Goal: Task Accomplishment & Management: Manage account settings

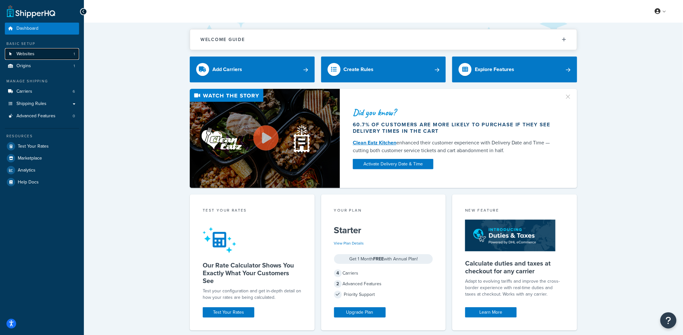
click at [45, 54] on link "Websites 1" at bounding box center [42, 54] width 74 height 12
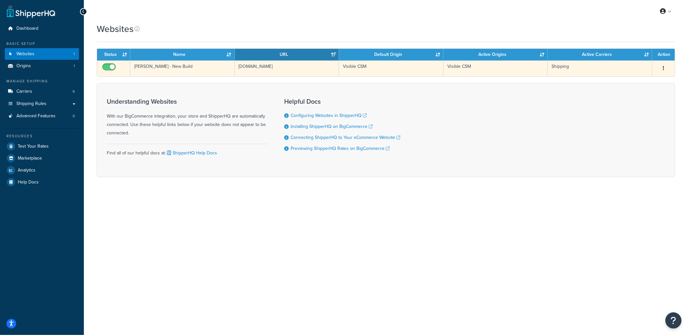
click at [273, 69] on td "[DOMAIN_NAME]" at bounding box center [287, 68] width 105 height 16
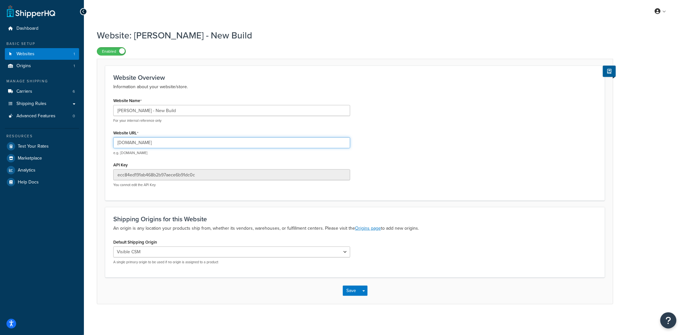
click at [150, 143] on input "[DOMAIN_NAME]" at bounding box center [231, 142] width 237 height 11
click at [150, 143] on input "garrett-wade-new-build.mybigcommerce.com" at bounding box center [231, 142] width 237 height 11
click at [168, 143] on input "garrett-wade-new-build.mybigcommerce.com" at bounding box center [231, 142] width 237 height 11
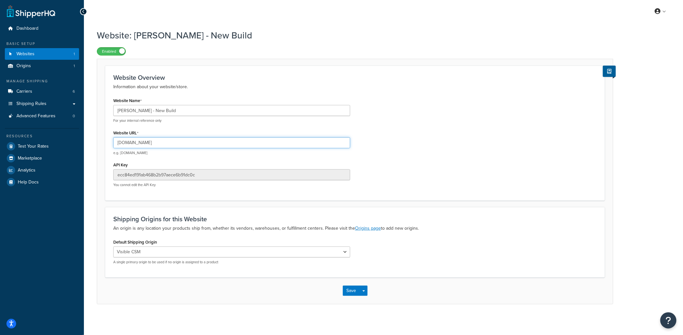
click at [168, 143] on input "garrett-wade-new-build.mybigcommerce.com" at bounding box center [231, 142] width 237 height 11
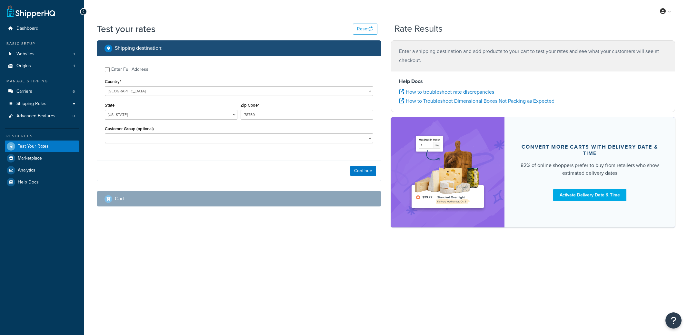
select select "[GEOGRAPHIC_DATA]"
checkbox input "true"
type input "34786"
select select "FL"
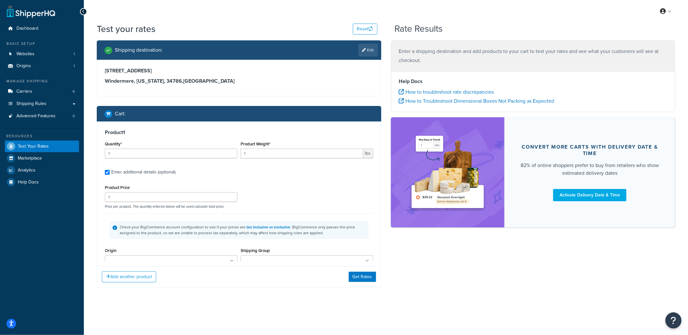
type input "8.85"
type input "49.95"
type input "24.0000"
type input "11.0000"
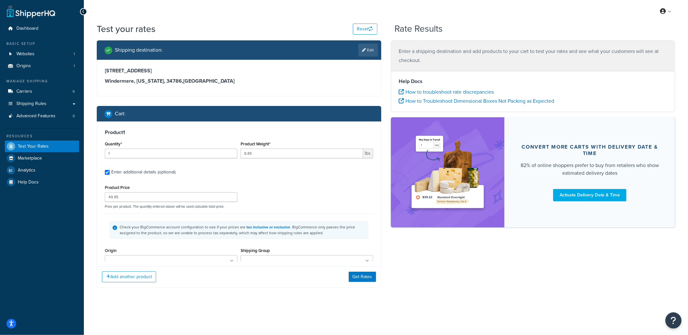
scroll to position [61, 0]
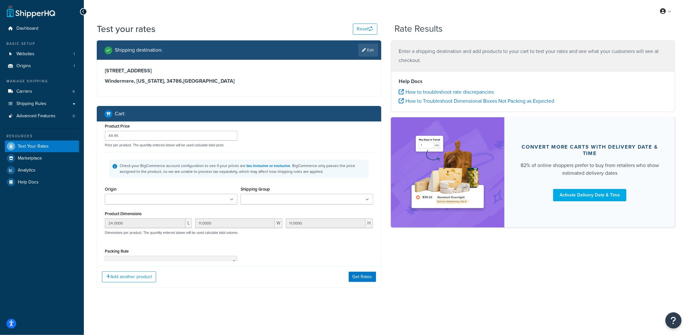
type input "3"
type input "2.65"
type input "58"
type input "11.0000"
type input "6.5000"
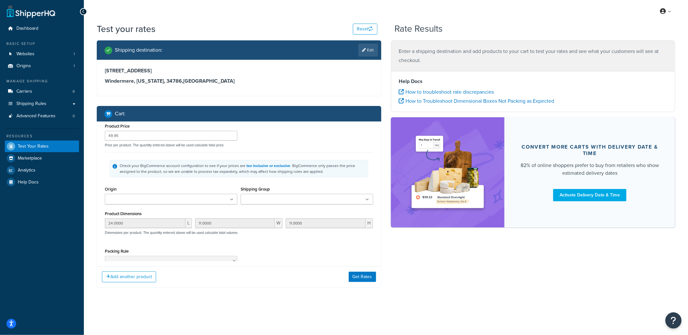
type input "3.0000"
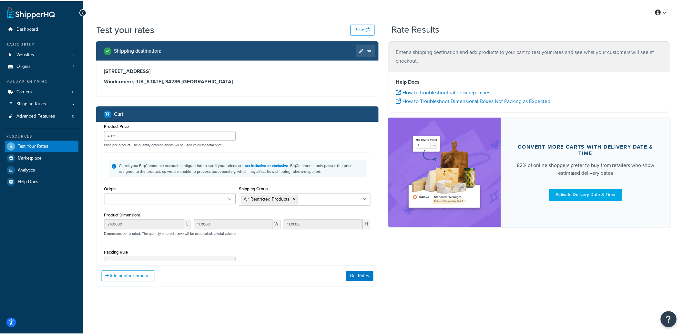
scroll to position [128, 0]
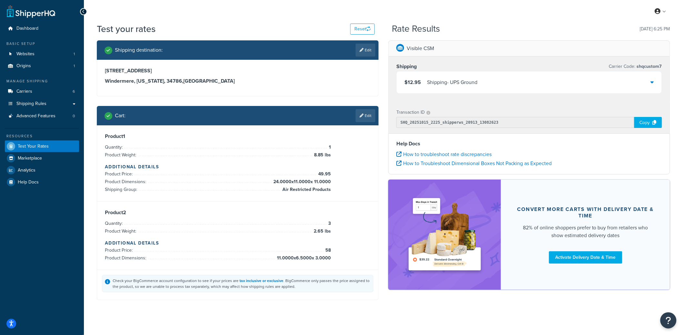
click at [475, 88] on div "$12.95 Shipping - UPS Ground" at bounding box center [529, 82] width 265 height 22
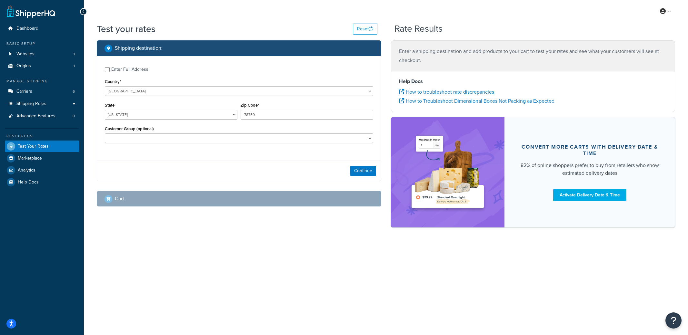
select select "[GEOGRAPHIC_DATA]"
checkbox input "true"
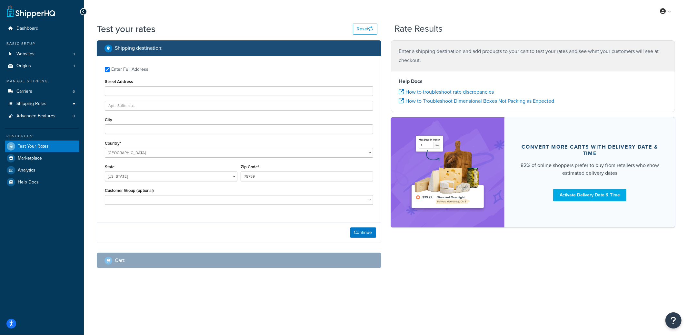
type input "11825 Cave Run Ave"
type input "Windermere"
type input "34786"
select select "FL"
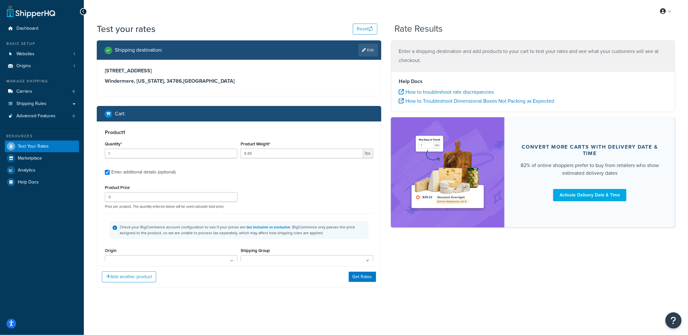
type input "3"
type input "2.65"
type input "58"
type input "11.0000"
type input "6.5000"
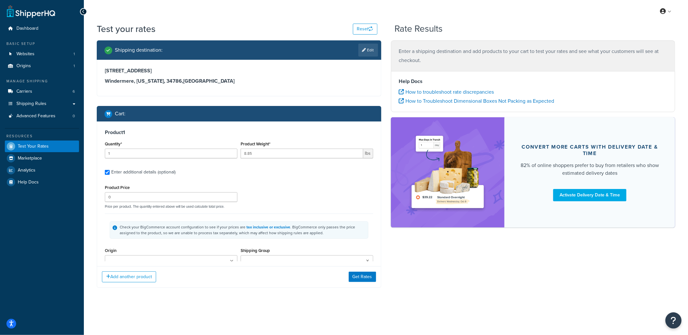
type input "3.0000"
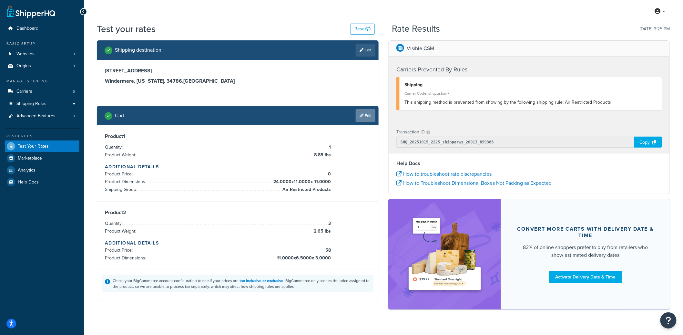
click at [364, 120] on link "Edit" at bounding box center [366, 115] width 20 height 13
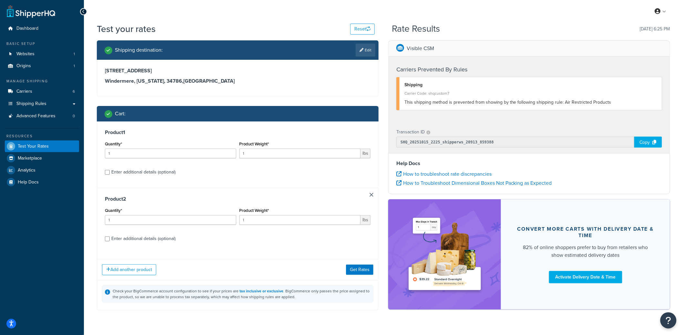
click at [142, 171] on div "Enter additional details (optional)" at bounding box center [143, 171] width 64 height 9
click at [110, 171] on input "Enter additional details (optional)" at bounding box center [107, 172] width 5 height 5
checkbox input "true"
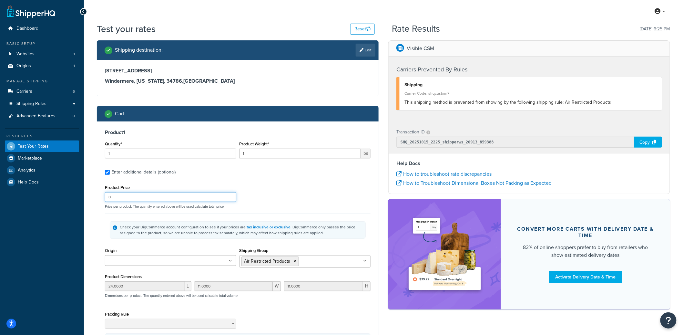
drag, startPoint x: 123, startPoint y: 197, endPoint x: 104, endPoint y: 196, distance: 19.1
click at [104, 196] on div "Product Price 0" at bounding box center [170, 192] width 135 height 19
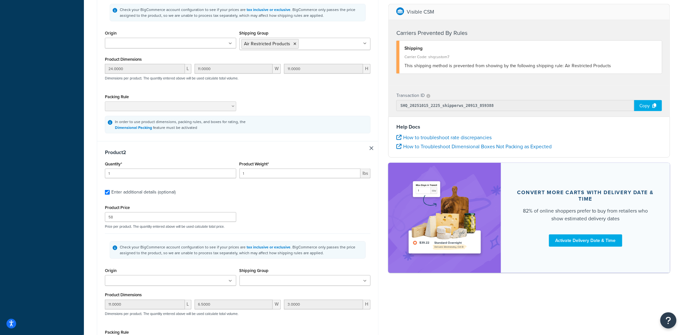
scroll to position [15, 0]
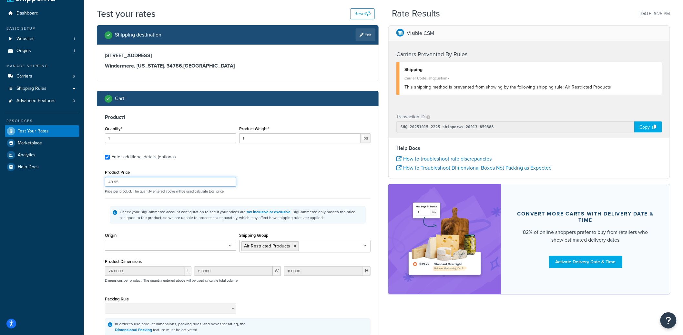
type input "49.95"
click at [122, 160] on div "Enter additional details (optional)" at bounding box center [143, 156] width 64 height 9
click at [110, 159] on input "Enter additional details (optional)" at bounding box center [107, 157] width 5 height 5
checkbox input "false"
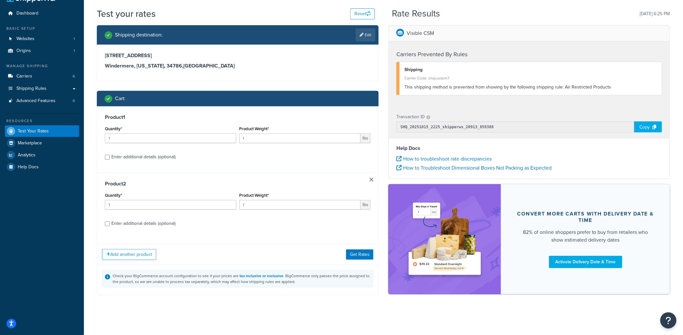
click at [357, 247] on div "Add another product Get Rates" at bounding box center [237, 254] width 281 height 21
click at [359, 251] on button "Get Rates" at bounding box center [359, 254] width 27 height 10
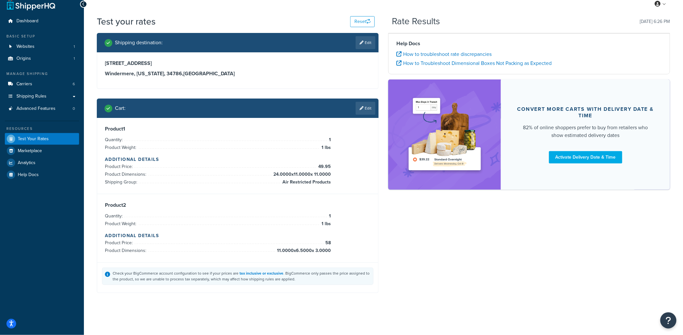
scroll to position [7, 0]
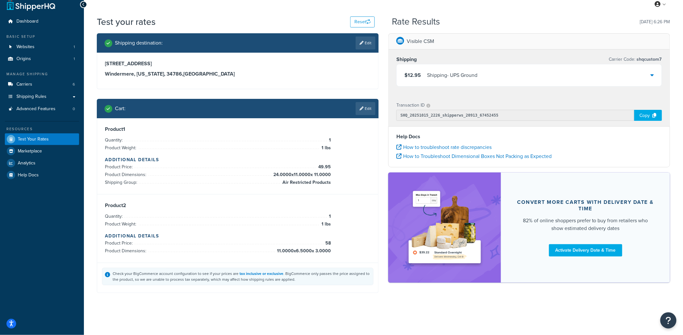
click at [507, 84] on div "$12.95 Shipping - UPS Ground" at bounding box center [529, 75] width 265 height 22
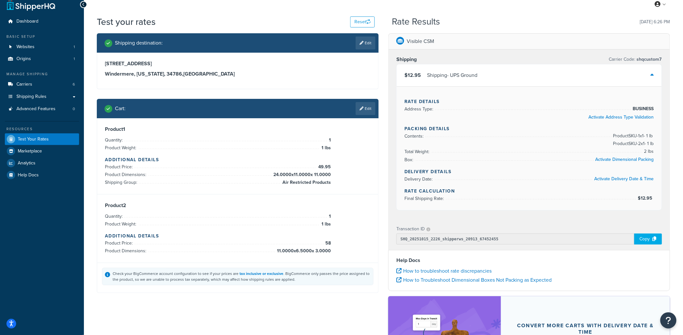
scroll to position [15, 0]
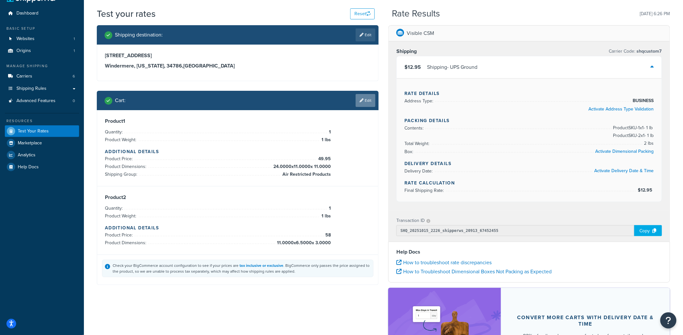
click at [359, 103] on link "Edit" at bounding box center [366, 100] width 20 height 13
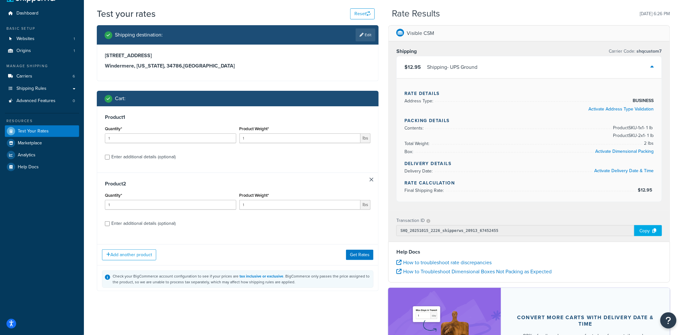
click at [114, 158] on div "Enter additional details (optional)" at bounding box center [143, 156] width 64 height 9
click at [110, 158] on input "Enter additional details (optional)" at bounding box center [107, 157] width 5 height 5
checkbox input "true"
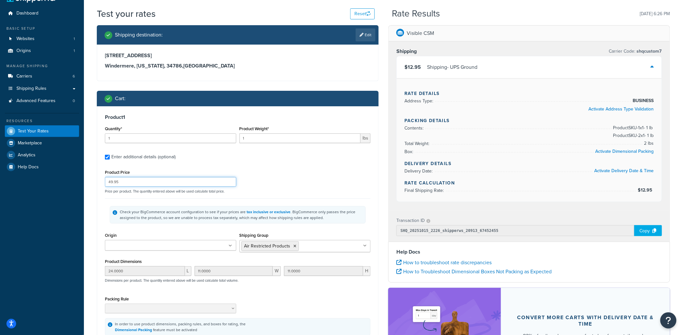
drag, startPoint x: 129, startPoint y: 184, endPoint x: 102, endPoint y: 183, distance: 26.5
click at [102, 183] on div "Product 1 Quantity* 1 Product Weight* 1 lbs Enter additional details (optional)…" at bounding box center [237, 224] width 281 height 237
type input "0"
click at [162, 158] on div "Enter additional details (optional)" at bounding box center [143, 156] width 64 height 9
click at [110, 158] on input "Enter additional details (optional)" at bounding box center [107, 157] width 5 height 5
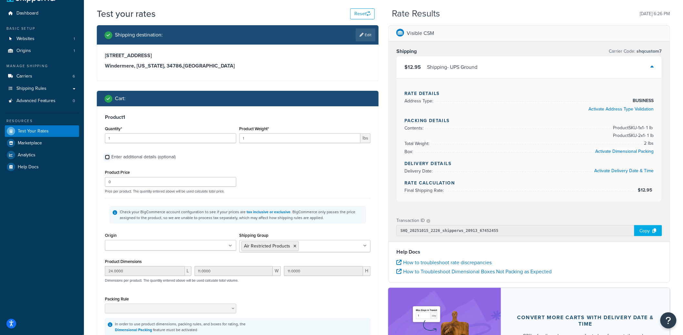
checkbox input "false"
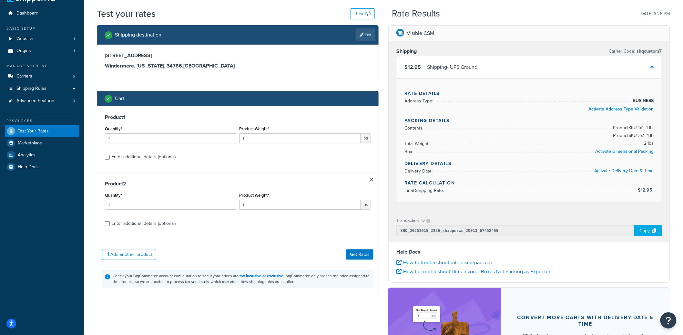
click at [349, 247] on div "Add another product Get Rates" at bounding box center [237, 254] width 281 height 21
click at [355, 251] on button "Get Rates" at bounding box center [359, 254] width 27 height 10
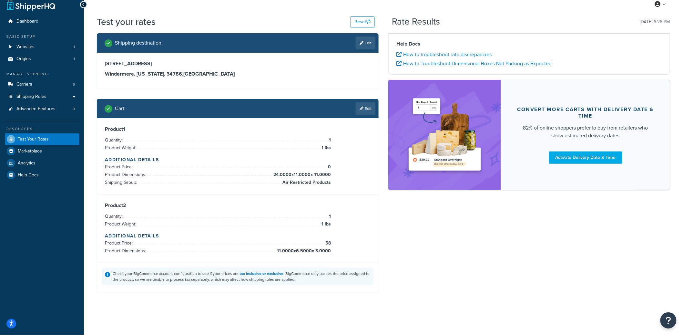
scroll to position [13, 0]
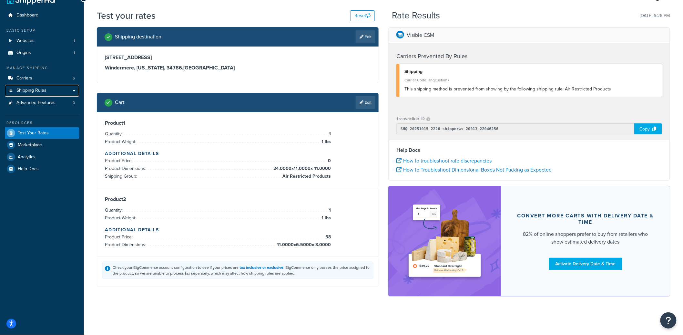
select select "TX"
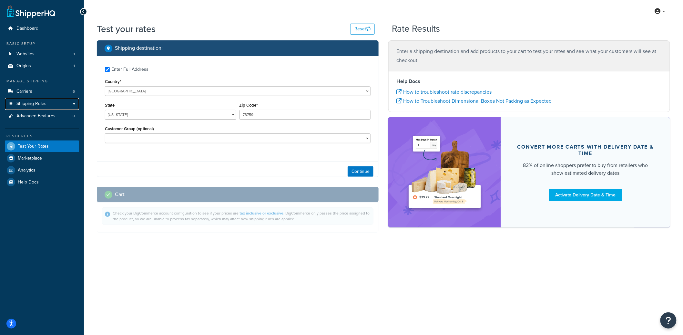
checkbox input "true"
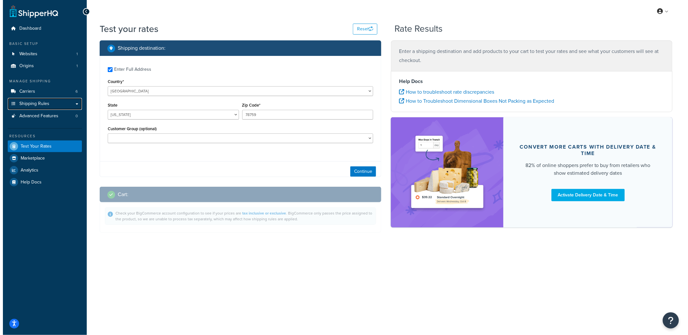
scroll to position [0, 0]
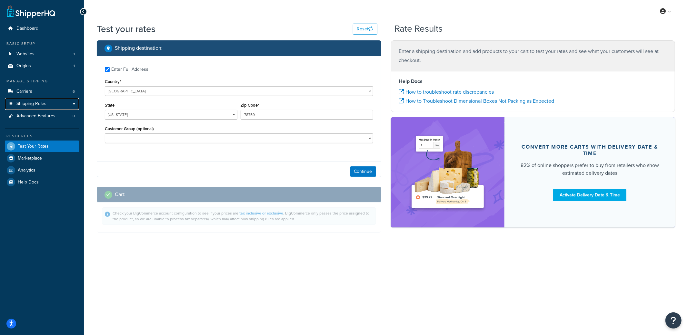
type input "34786"
select select "FL"
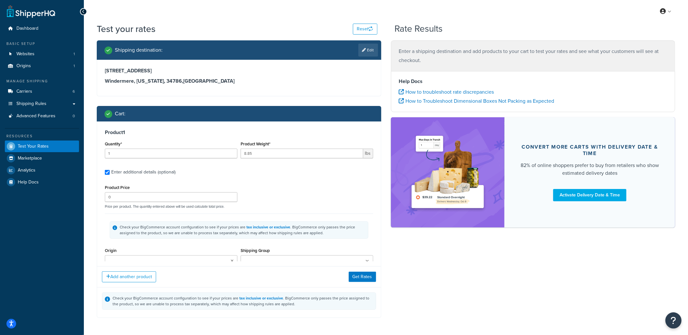
scroll to position [61, 0]
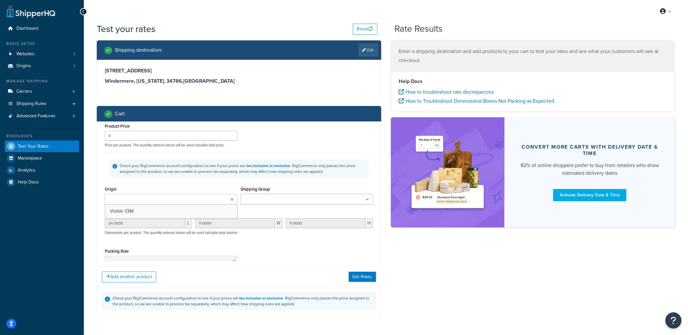
type input "3"
type input "2.65"
type input "58"
type input "11.0000"
type input "6.5000"
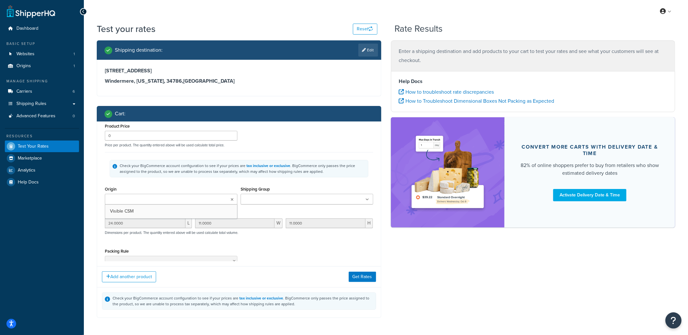
type input "3.0000"
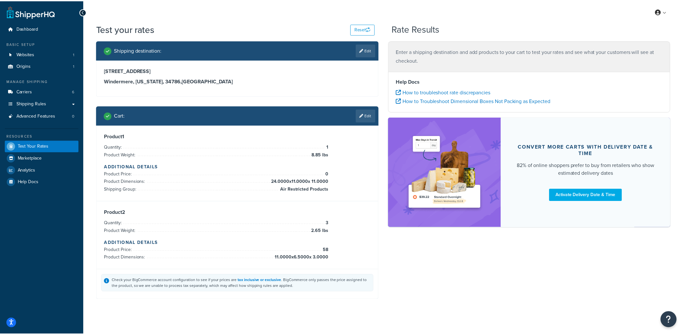
scroll to position [0, 0]
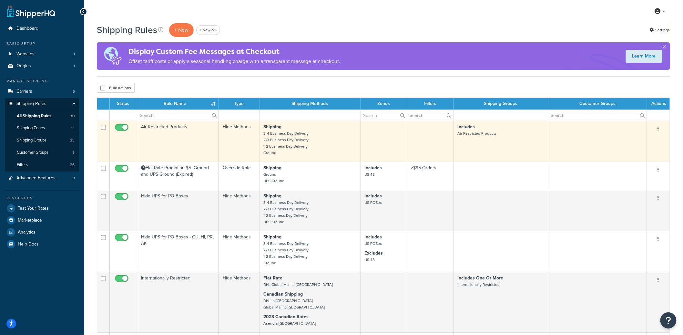
click at [212, 148] on td "Air Restricted Products" at bounding box center [178, 141] width 82 height 41
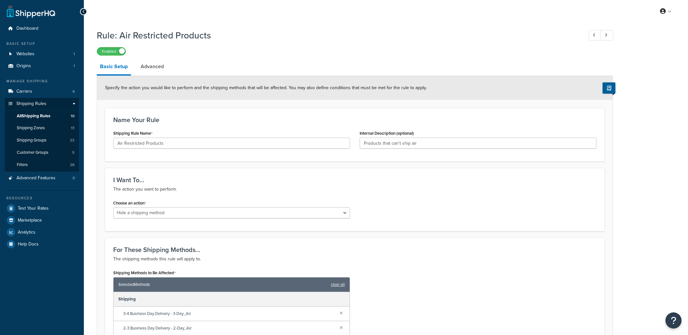
select select "HIDE"
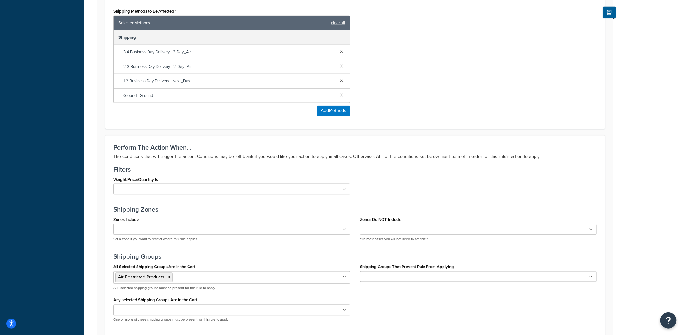
scroll to position [31, 0]
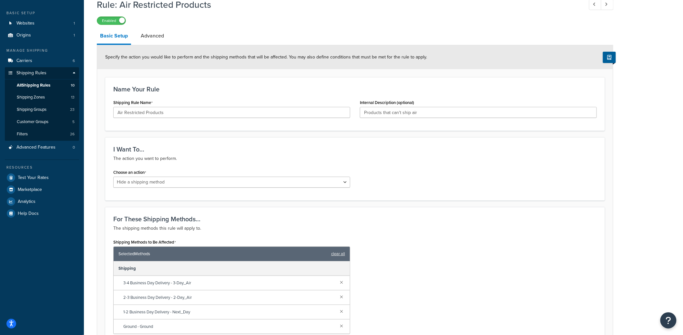
click at [159, 38] on link "Advanced" at bounding box center [152, 35] width 30 height 15
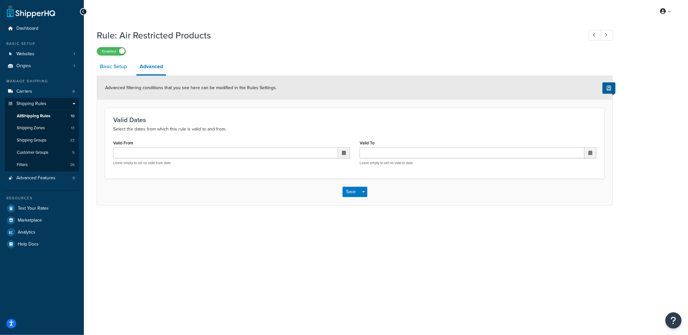
click at [116, 69] on link "Basic Setup" at bounding box center [113, 66] width 33 height 15
select select "HIDE"
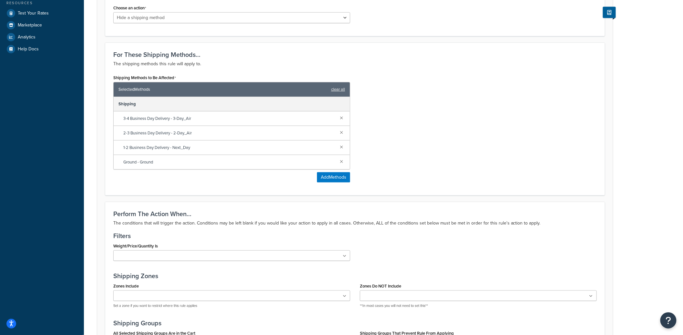
scroll to position [188, 0]
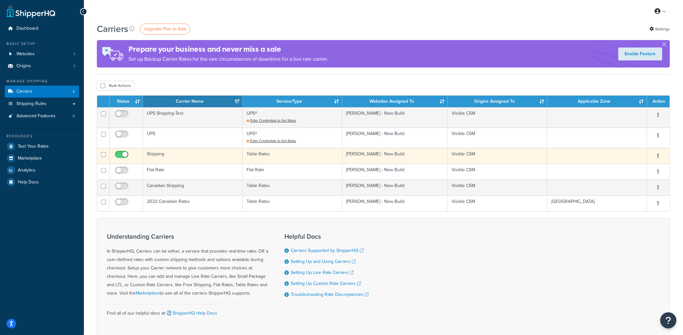
click at [169, 160] on td "Shipping" at bounding box center [193, 156] width 100 height 16
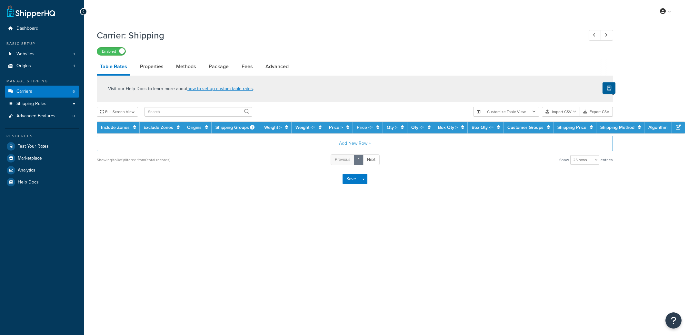
select select "25"
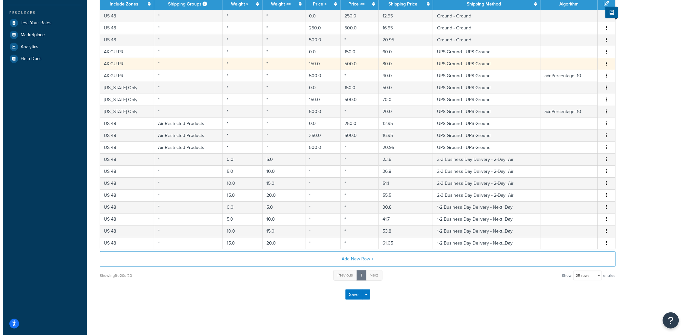
scroll to position [122, 0]
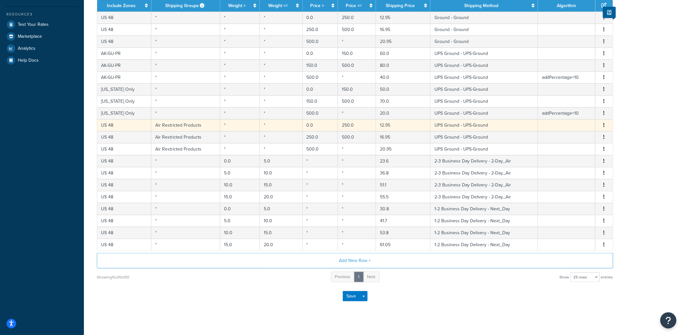
click at [246, 127] on td "*" at bounding box center [240, 125] width 40 height 12
select select "162792"
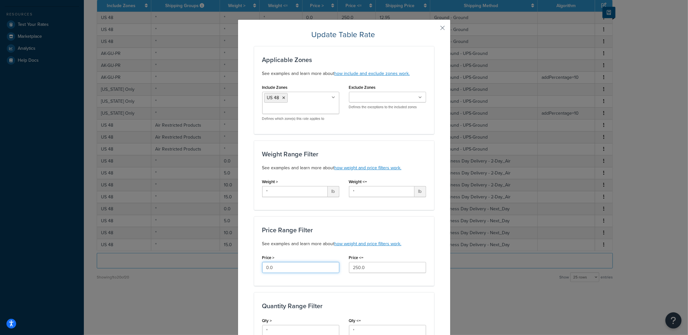
drag, startPoint x: 298, startPoint y: 269, endPoint x: 252, endPoint y: 268, distance: 45.8
click at [254, 268] on div "Price Range Filter See examples and learn more about how weight and price filte…" at bounding box center [344, 250] width 180 height 69
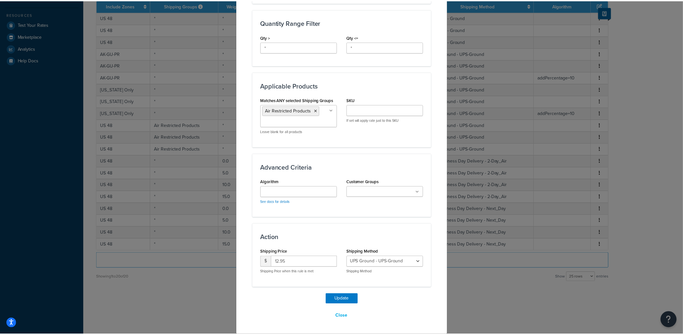
scroll to position [283, 0]
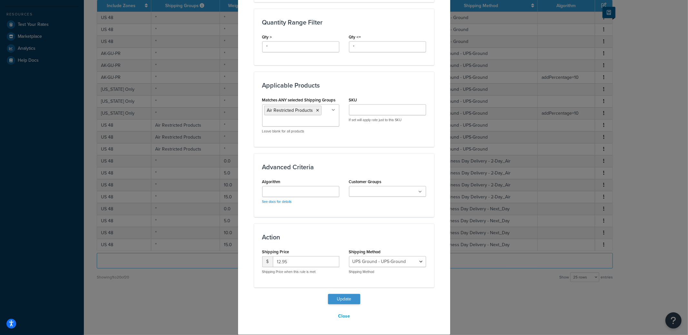
type input "*"
click at [352, 299] on button "Update" at bounding box center [344, 299] width 32 height 10
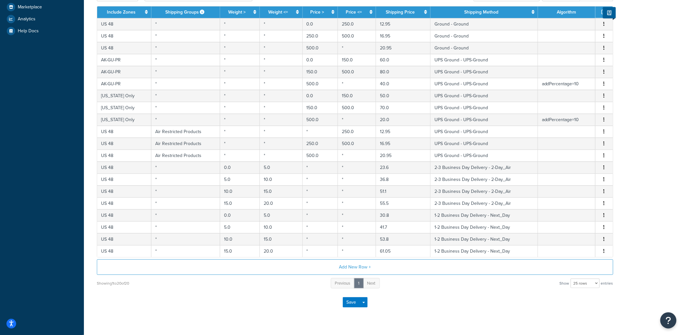
scroll to position [156, 0]
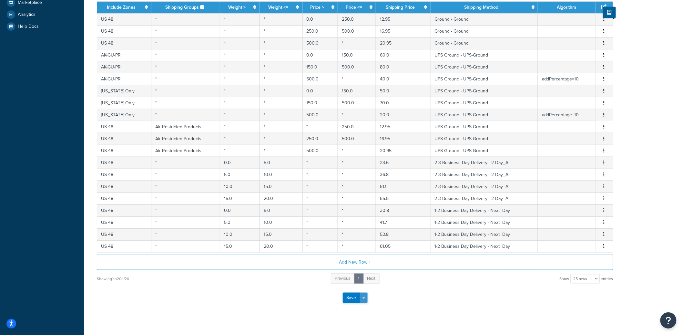
click at [364, 302] on button "Save Dropdown" at bounding box center [364, 297] width 8 height 10
click at [367, 306] on button "Save and Edit" at bounding box center [366, 310] width 47 height 14
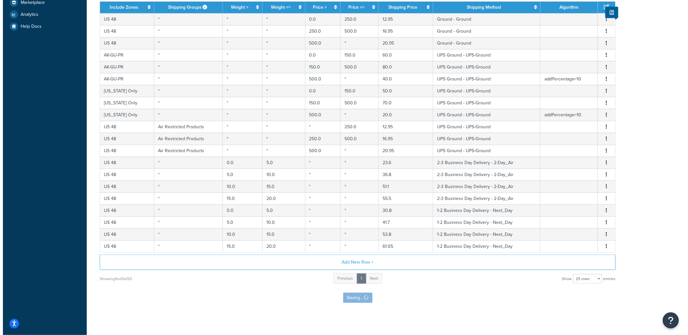
scroll to position [0, 0]
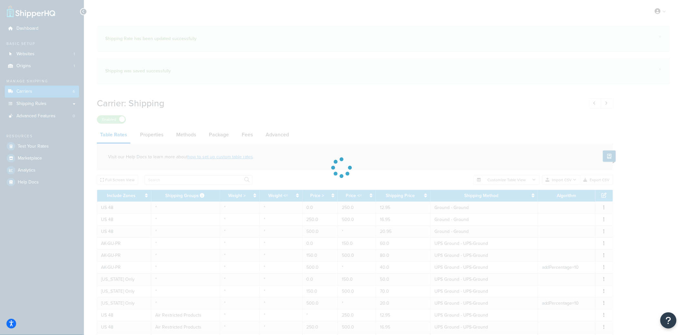
select select "25"
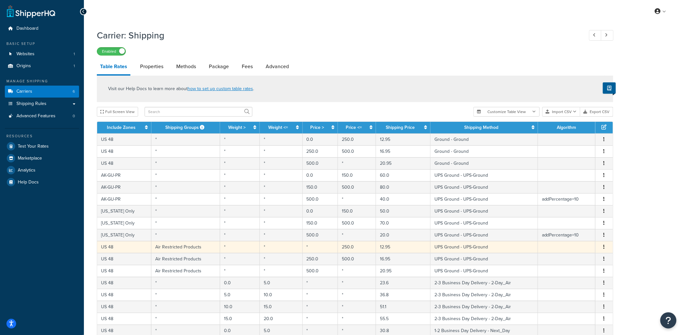
click at [210, 248] on td "Air Restricted Products" at bounding box center [185, 247] width 69 height 12
select select "162792"
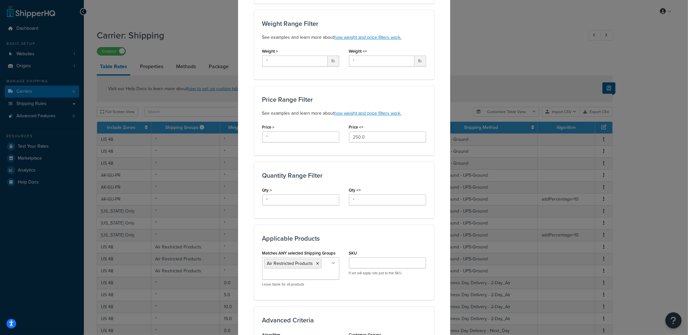
scroll to position [168, 0]
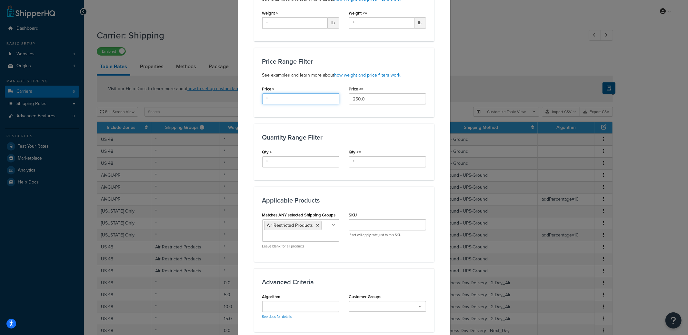
drag, startPoint x: 276, startPoint y: 100, endPoint x: 257, endPoint y: 100, distance: 18.1
click at [257, 100] on div "Price > *" at bounding box center [300, 96] width 87 height 25
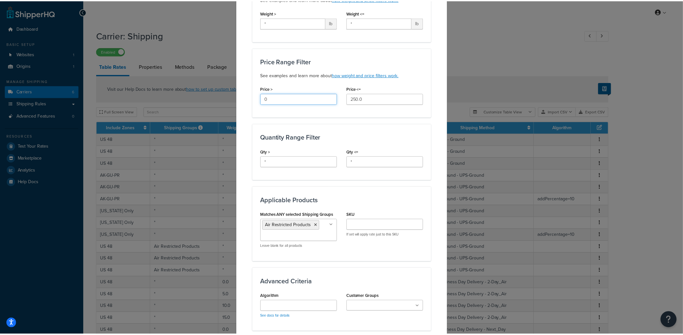
scroll to position [283, 0]
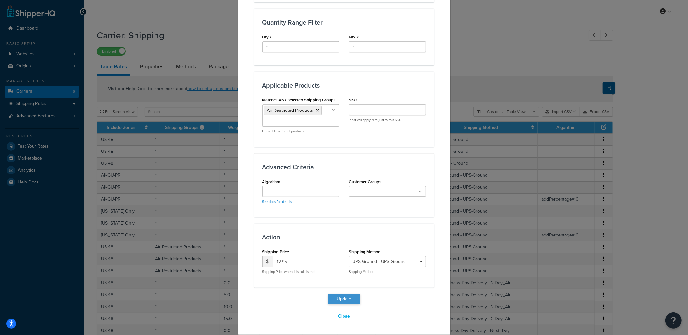
type input "0"
click at [350, 295] on button "Update" at bounding box center [344, 299] width 32 height 10
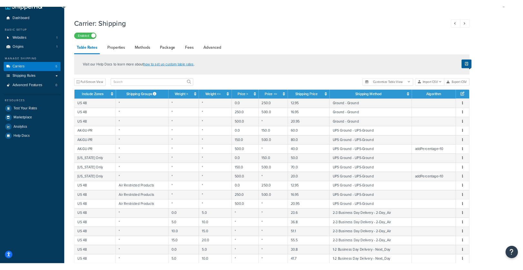
scroll to position [14, 0]
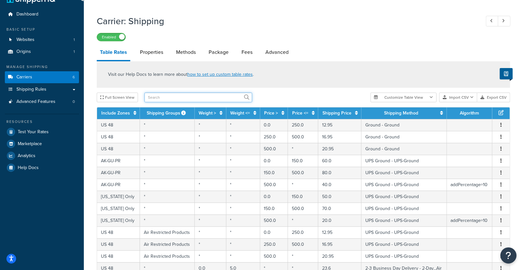
click at [158, 97] on input "text" at bounding box center [199, 98] width 108 height 10
type input "air"
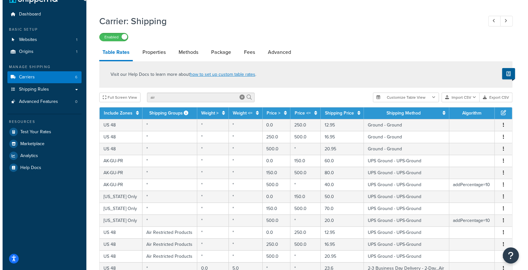
scroll to position [0, 0]
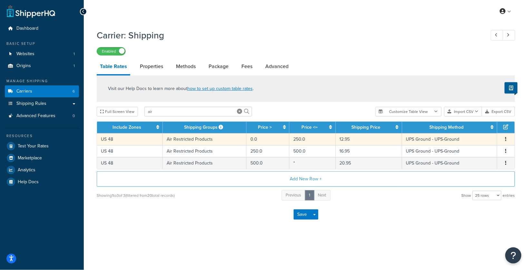
click at [241, 142] on td "Air Restricted Products" at bounding box center [205, 139] width 84 height 12
select select "162792"
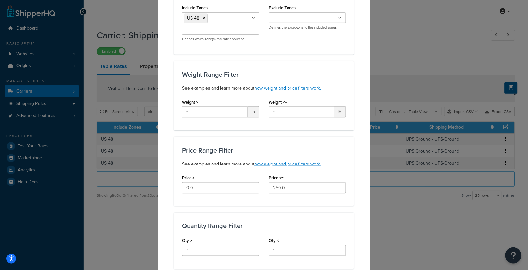
scroll to position [78, 0]
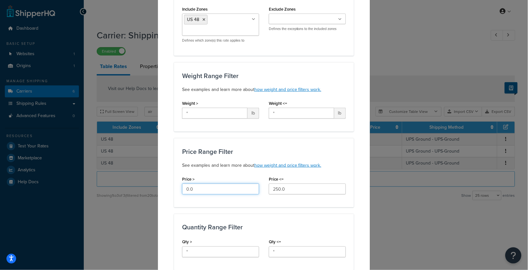
click at [214, 187] on input "0.0" at bounding box center [220, 189] width 77 height 11
type input "*"
click at [257, 146] on div "Price Range Filter See examples and learn more about how weight and price filte…" at bounding box center [264, 172] width 180 height 69
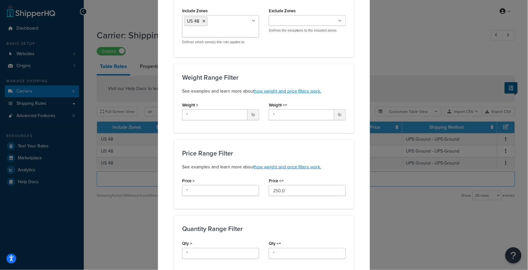
scroll to position [348, 0]
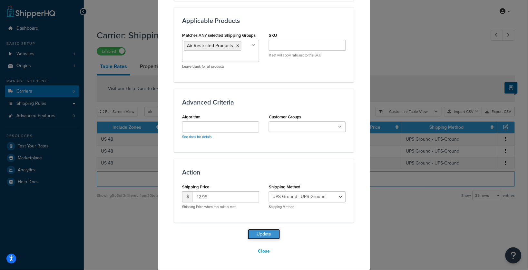
click at [263, 234] on button "Update" at bounding box center [264, 234] width 32 height 10
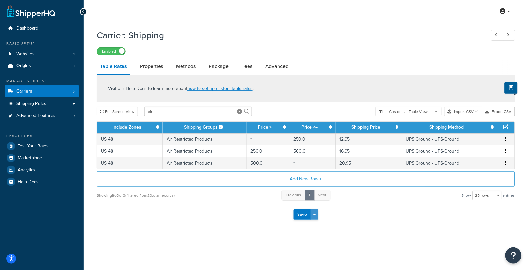
click at [317, 219] on button "Save Dropdown" at bounding box center [315, 214] width 8 height 10
click at [317, 227] on button "Save and Edit" at bounding box center [317, 227] width 47 height 14
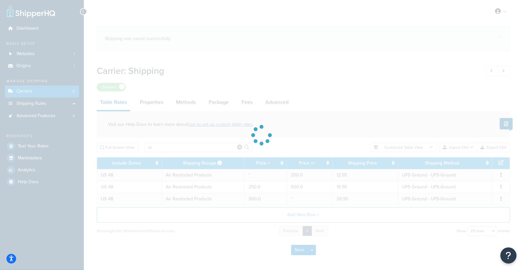
select select "25"
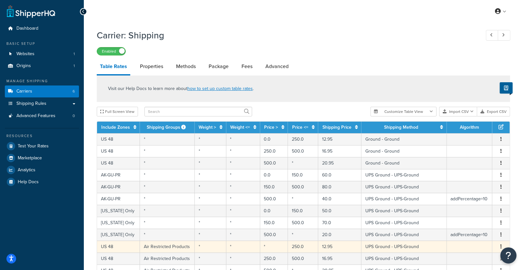
click at [240, 247] on td "*" at bounding box center [243, 247] width 34 height 12
select select "162792"
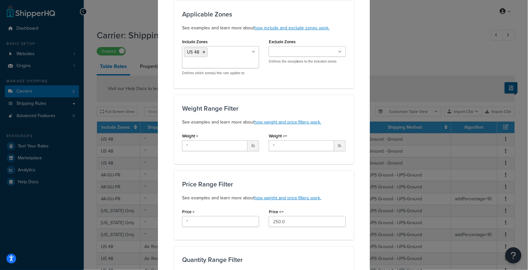
scroll to position [50, 0]
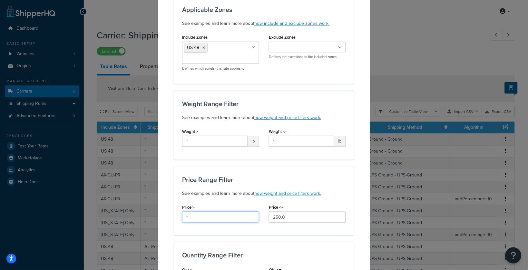
drag, startPoint x: 212, startPoint y: 214, endPoint x: 165, endPoint y: 215, distance: 47.4
click at [165, 215] on div "Update Table Rate Applicable Zones See examples and learn more about how includ…" at bounding box center [264, 268] width 213 height 598
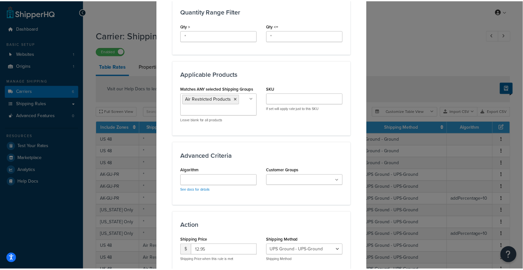
scroll to position [348, 0]
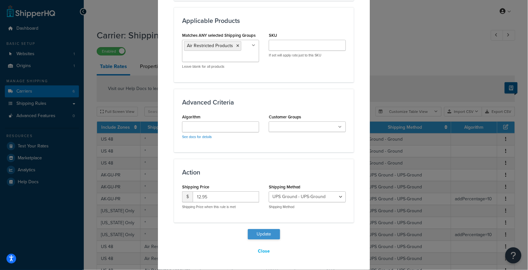
type input "0"
click at [276, 237] on button "Update" at bounding box center [264, 234] width 32 height 10
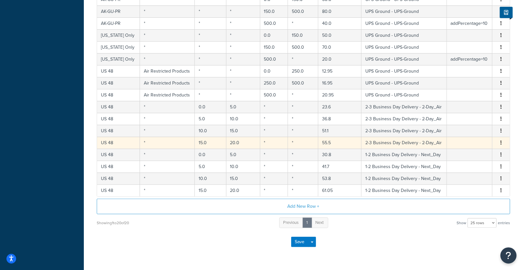
scroll to position [229, 0]
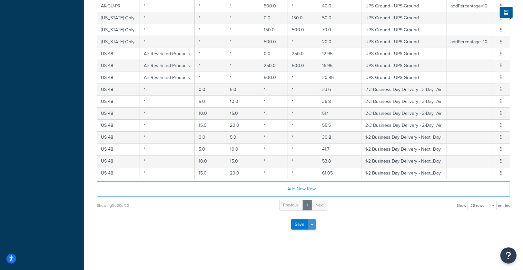
click at [313, 222] on button "Save Dropdown" at bounding box center [312, 224] width 8 height 10
click at [313, 235] on button "Save and Edit" at bounding box center [314, 237] width 47 height 14
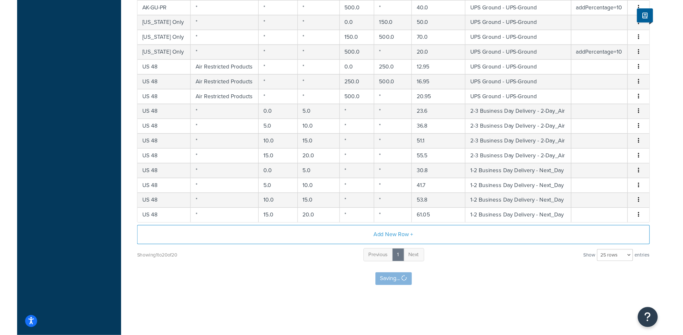
scroll to position [0, 0]
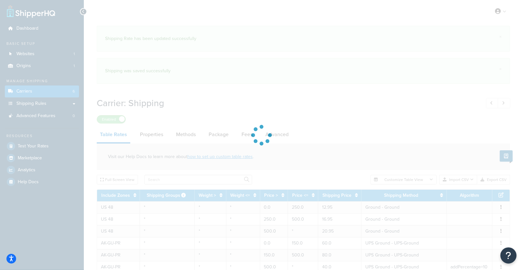
select select "25"
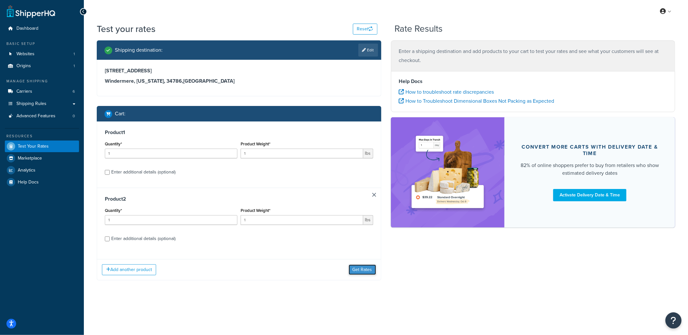
click at [365, 271] on button "Get Rates" at bounding box center [362, 269] width 27 height 10
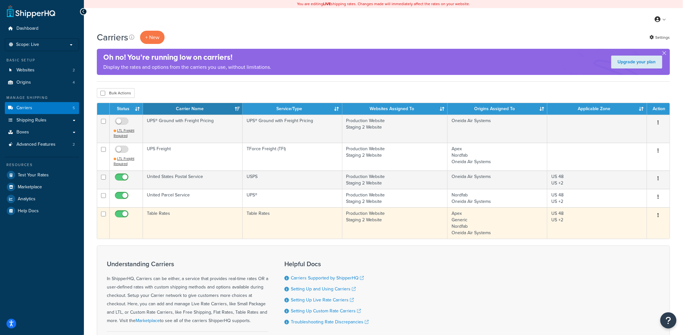
click at [215, 226] on td "Table Rates" at bounding box center [193, 222] width 100 height 31
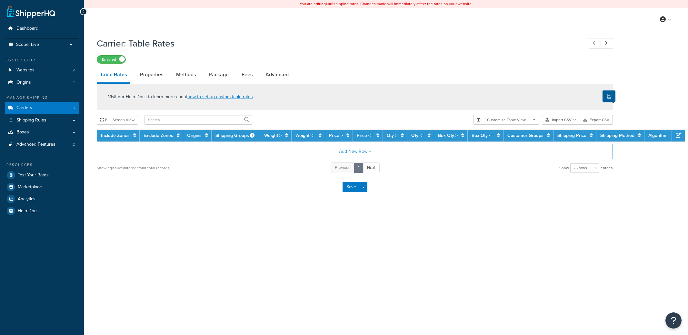
select select "25"
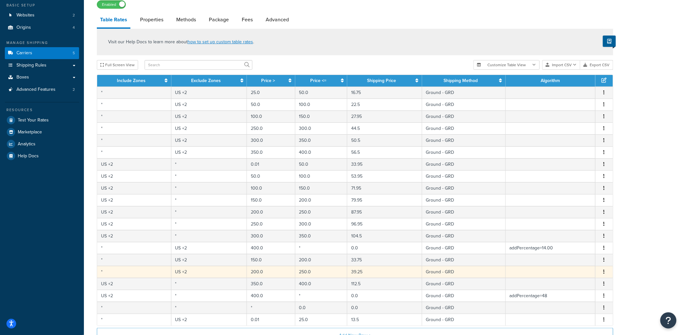
scroll to position [56, 0]
